Goal: Obtain resource: Obtain resource

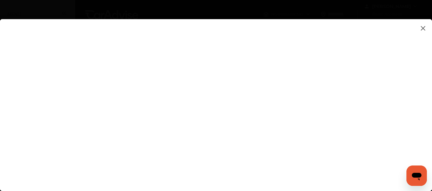
click at [379, 125] on flutter-view at bounding box center [216, 98] width 432 height 159
click at [373, 121] on flutter-view at bounding box center [216, 98] width 432 height 159
click at [383, 121] on flutter-view at bounding box center [216, 98] width 432 height 159
click at [423, 32] on img at bounding box center [423, 28] width 8 height 8
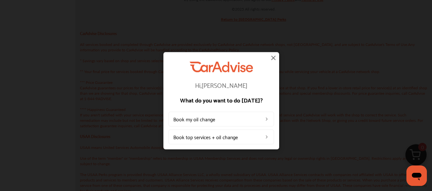
click at [270, 61] on img at bounding box center [273, 58] width 8 height 8
click at [269, 61] on p "CarAdvise Disclosures All services booked and completed through CarAdvise are p…" at bounding box center [253, 126] width 356 height 200
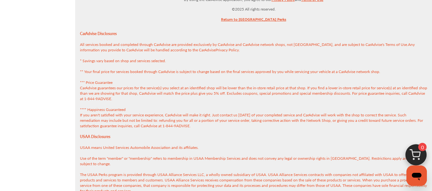
click at [270, 61] on p "CarAdvise Disclosures All services booked and completed through CarAdvise are p…" at bounding box center [253, 126] width 356 height 200
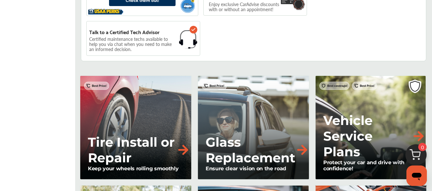
scroll to position [0, 0]
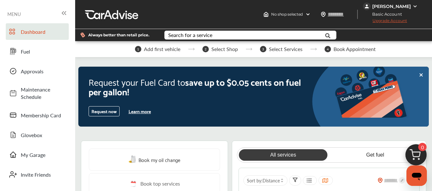
click at [105, 115] on button "Request now" at bounding box center [103, 111] width 31 height 10
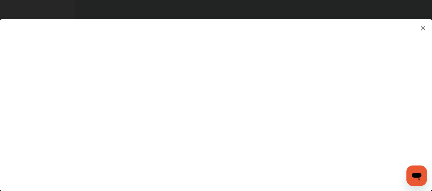
scroll to position [865, 0]
click at [422, 26] on img at bounding box center [423, 28] width 8 height 8
click at [422, 26] on p "CarAdvise Disclosures All services booked and completed through CarAdvise are p…" at bounding box center [253, 126] width 356 height 200
